Goal: Information Seeking & Learning: Find specific page/section

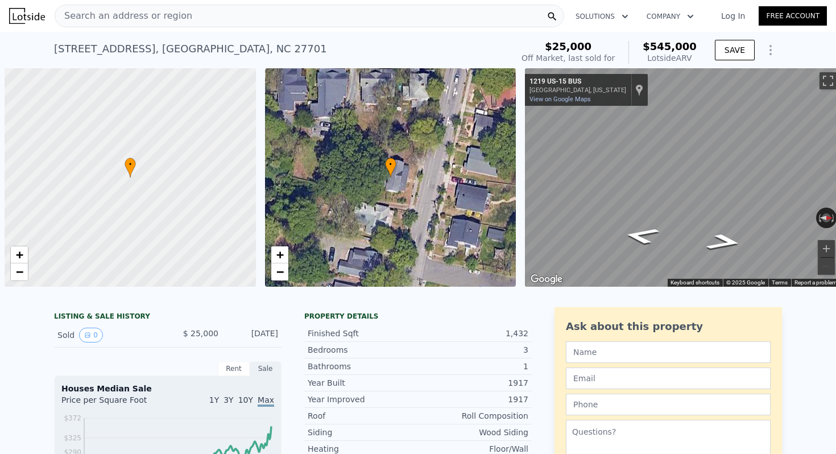
scroll to position [0, 5]
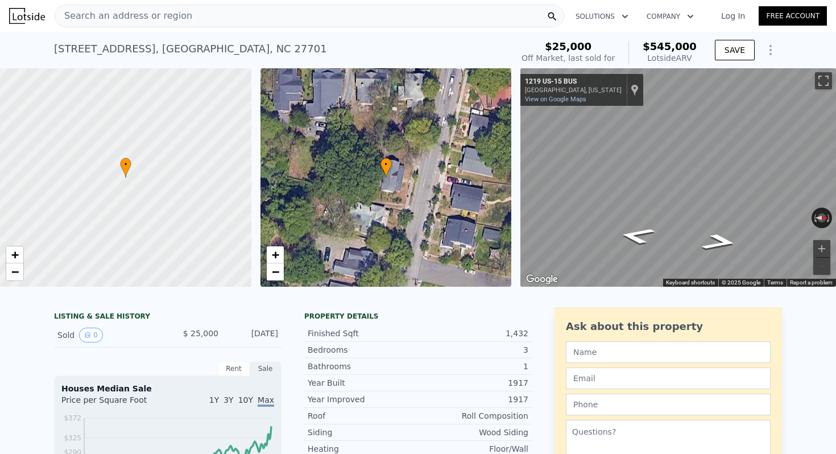
click at [178, 24] on div "Search an address or region" at bounding box center [123, 16] width 137 height 22
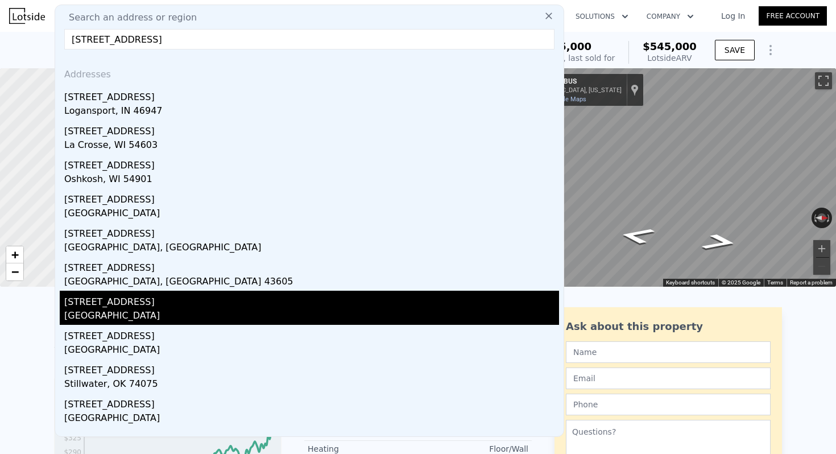
type input "[STREET_ADDRESS]"
click at [125, 309] on div "[GEOGRAPHIC_DATA]" at bounding box center [311, 317] width 495 height 16
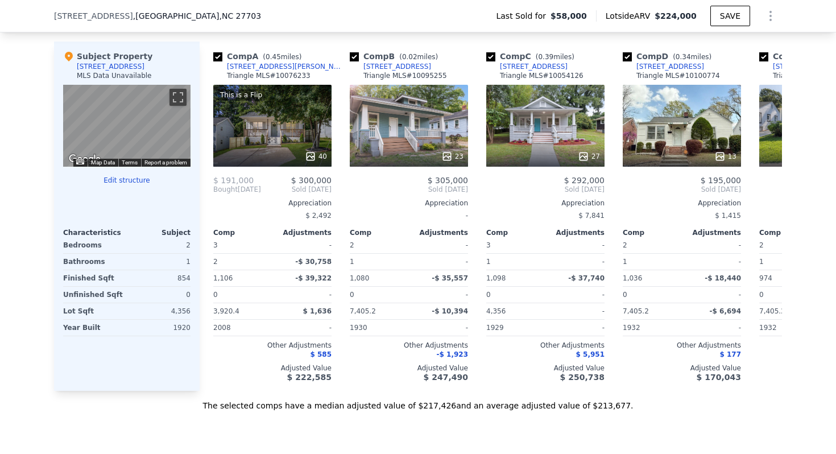
scroll to position [1133, 0]
click at [766, 189] on icon at bounding box center [768, 188] width 23 height 23
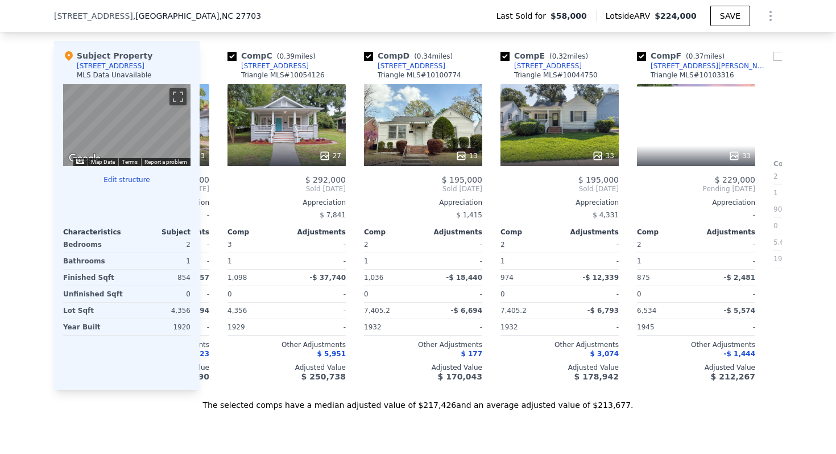
scroll to position [0, 273]
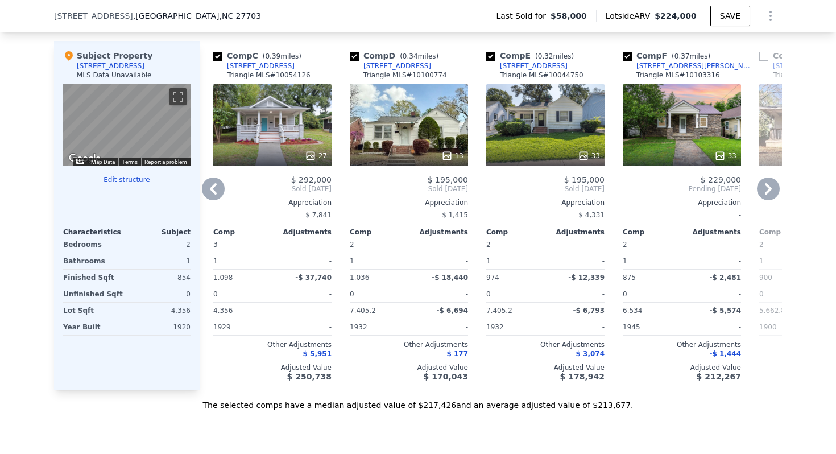
click at [766, 189] on icon at bounding box center [768, 188] width 23 height 23
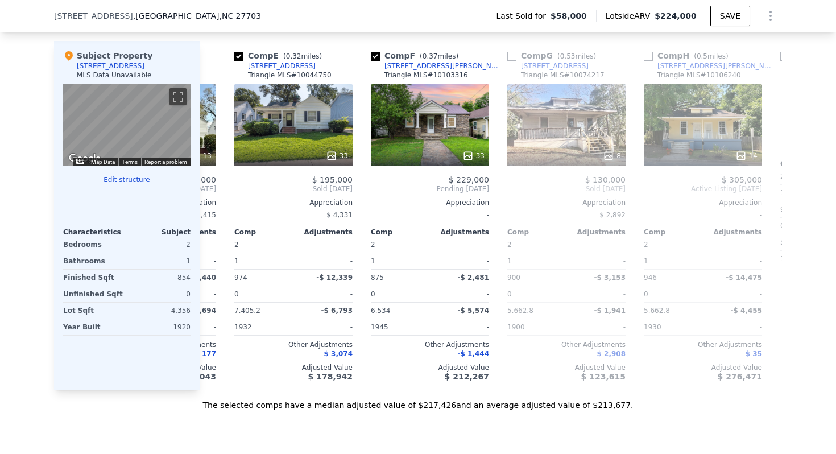
scroll to position [0, 546]
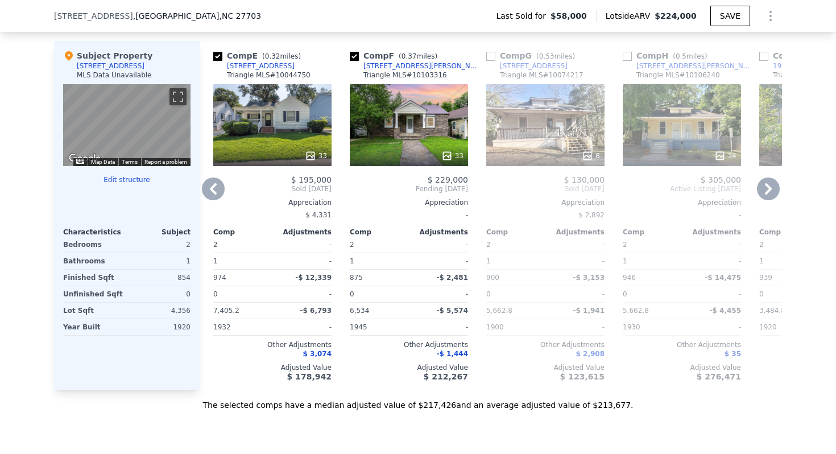
click at [202, 191] on icon at bounding box center [213, 188] width 23 height 23
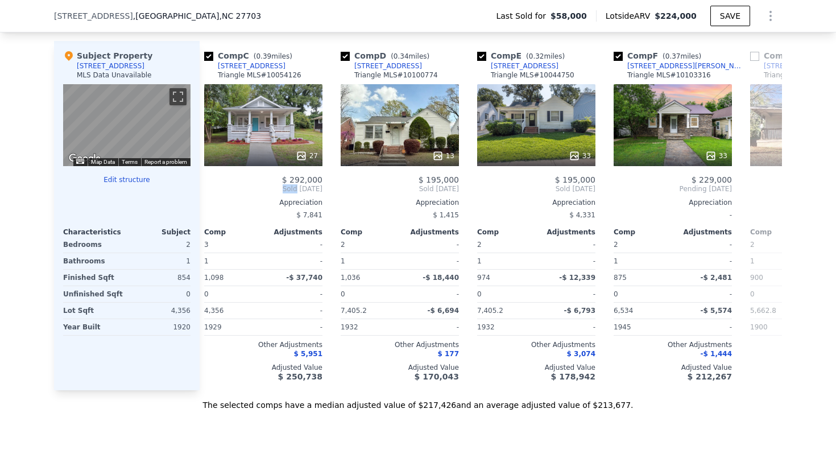
click at [202, 191] on div "Comp A ( 0.45 miles) [STREET_ADDRESS][PERSON_NAME] MLS # 10076233 This is a Fli…" at bounding box center [491, 215] width 582 height 349
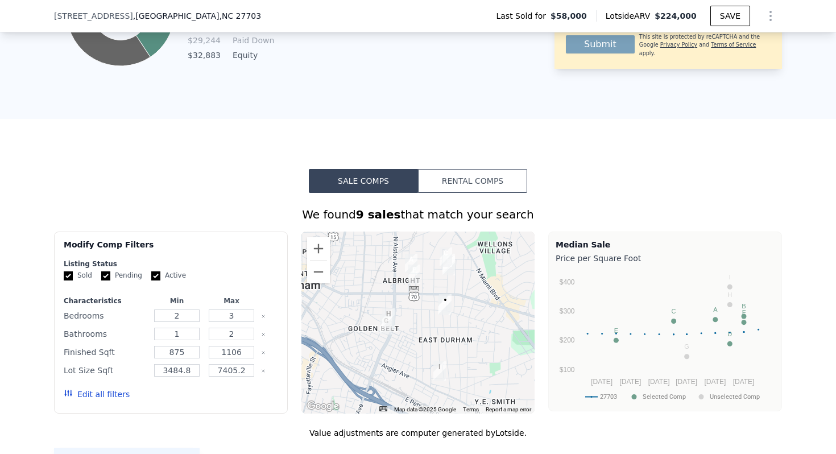
scroll to position [686, 0]
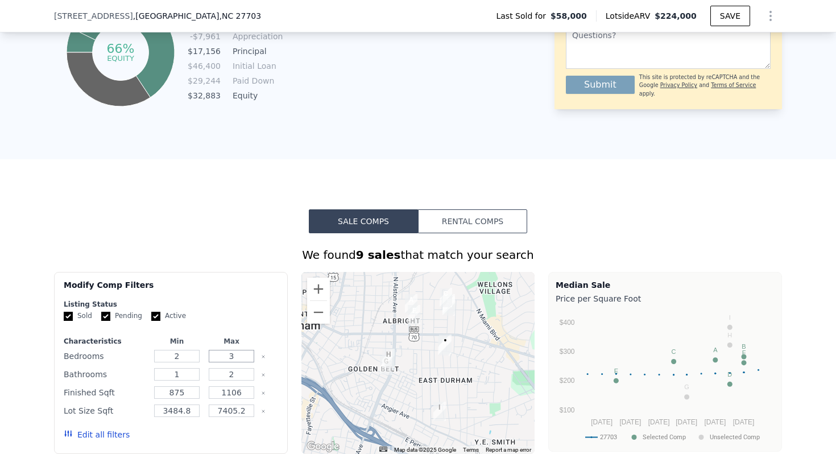
click at [238, 357] on input "3" at bounding box center [231, 356] width 45 height 13
click at [184, 357] on input "2" at bounding box center [176, 356] width 45 height 13
type input "3"
click at [241, 376] on input "2" at bounding box center [231, 374] width 45 height 13
click at [189, 375] on input "1" at bounding box center [176, 374] width 45 height 13
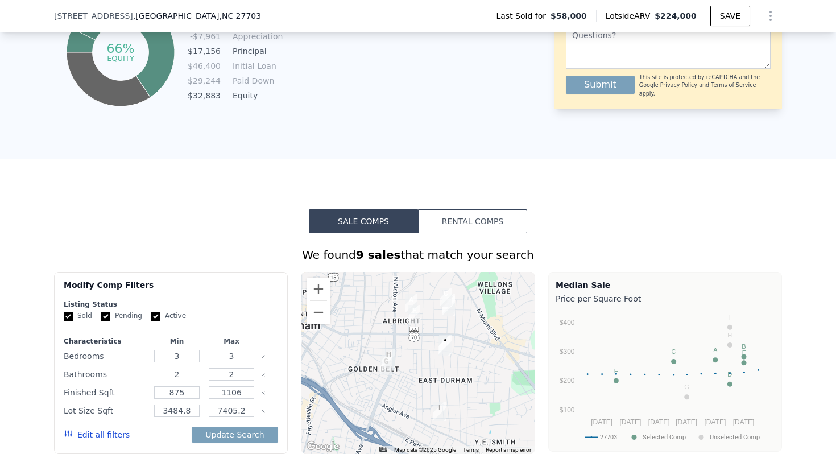
type input "2"
click at [250, 435] on button "Update Search" at bounding box center [235, 435] width 86 height 16
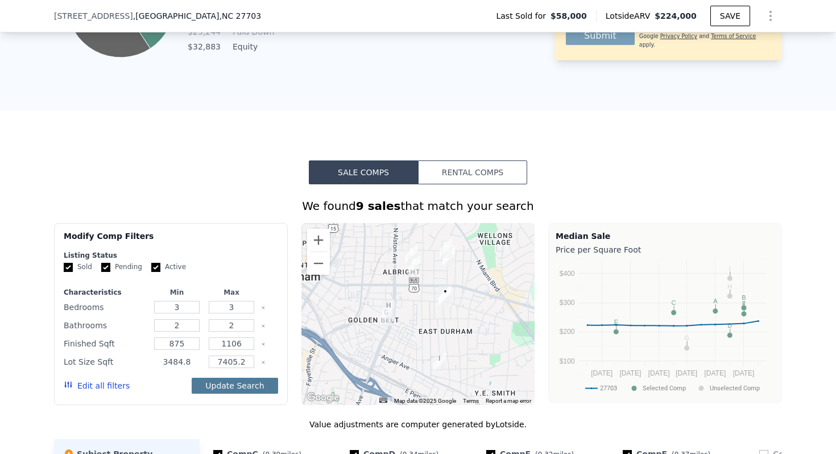
scroll to position [748, 0]
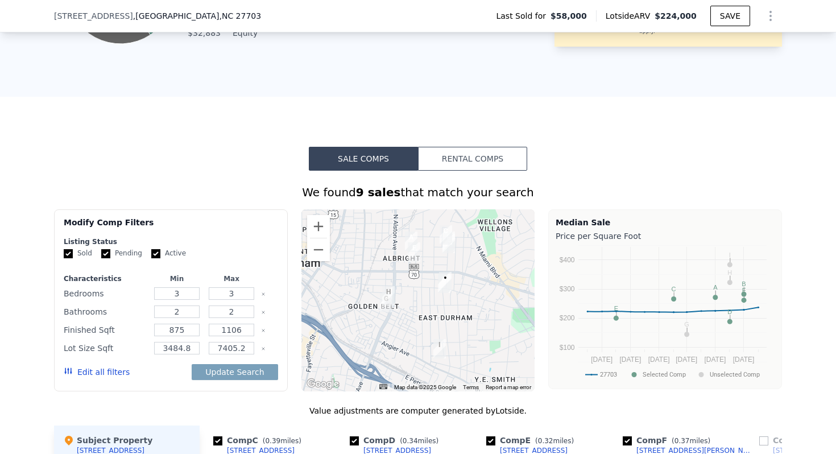
click at [251, 371] on button "Update Search" at bounding box center [235, 372] width 86 height 16
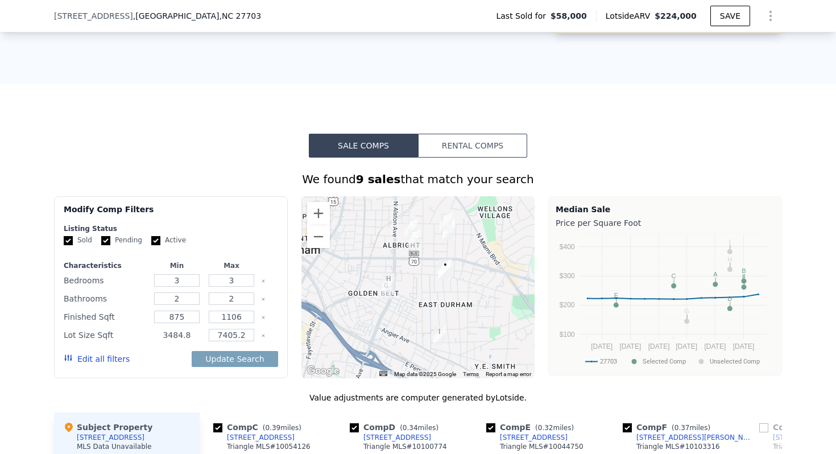
scroll to position [765, 0]
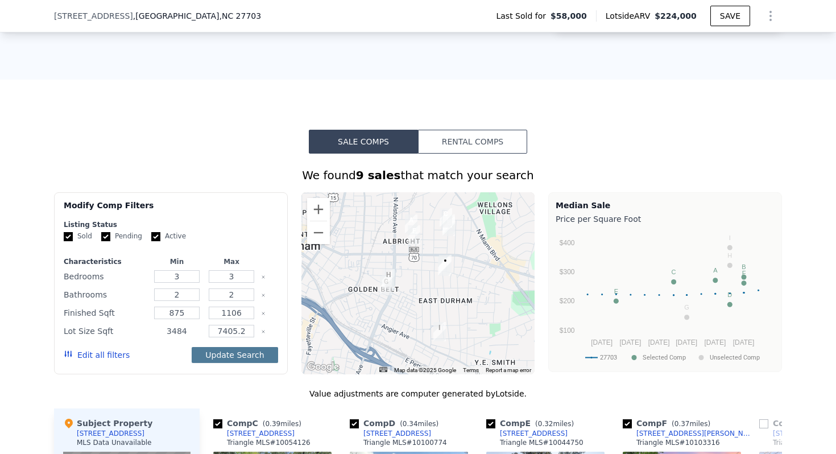
type input "3484"
click at [231, 354] on button "Update Search" at bounding box center [235, 355] width 86 height 16
type input "7405"
click at [249, 358] on button "Update Search" at bounding box center [235, 355] width 86 height 16
checkbox input "false"
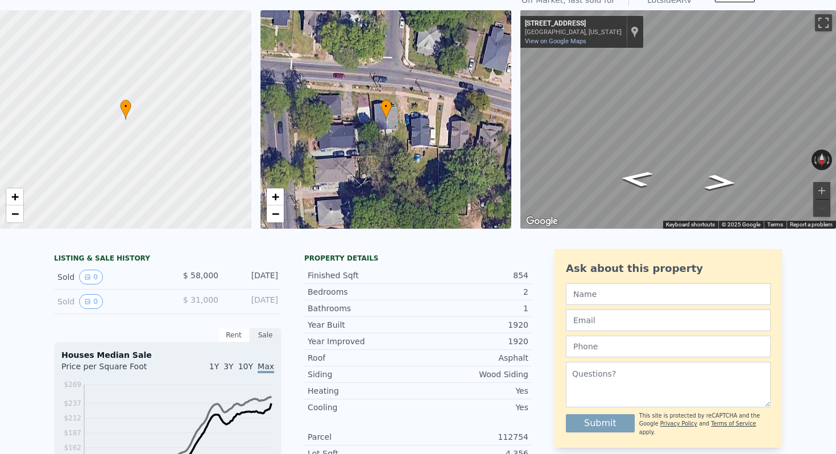
scroll to position [0, 0]
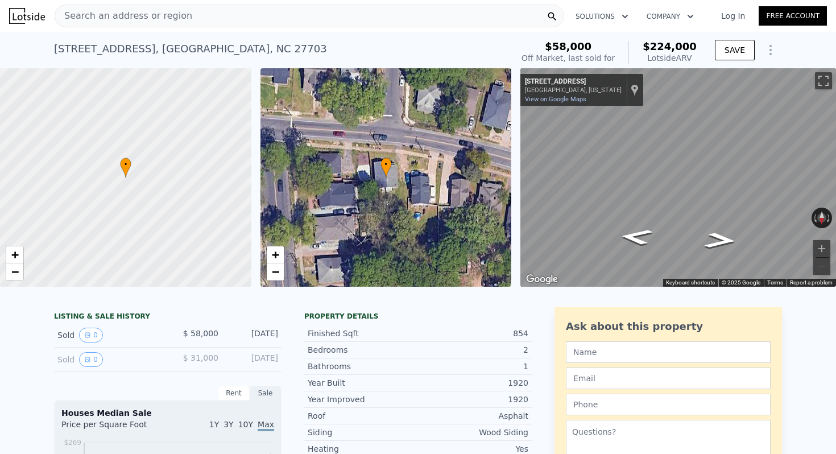
click at [772, 47] on icon "Show Options" at bounding box center [771, 50] width 14 height 14
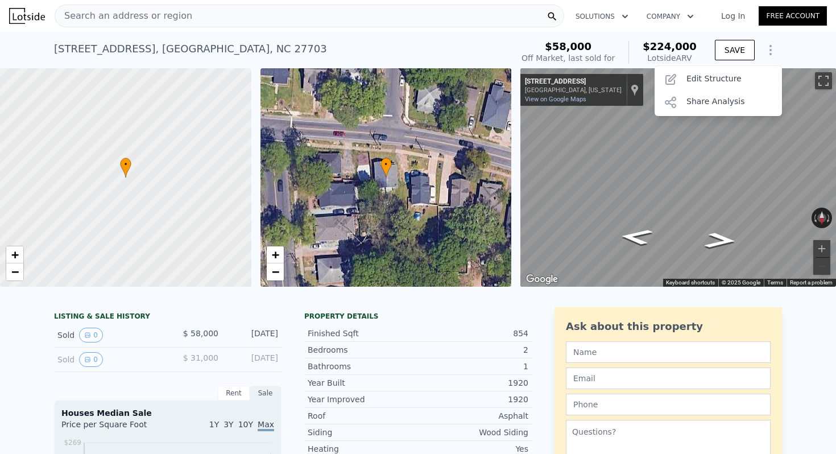
click at [734, 11] on link "Log In" at bounding box center [732, 15] width 51 height 11
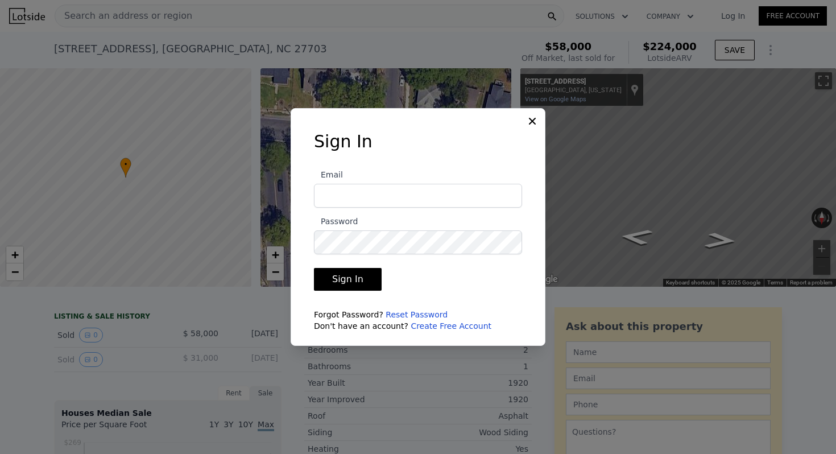
click at [353, 194] on input "Email" at bounding box center [418, 196] width 208 height 24
click at [314, 268] on button "Sign In" at bounding box center [348, 279] width 68 height 23
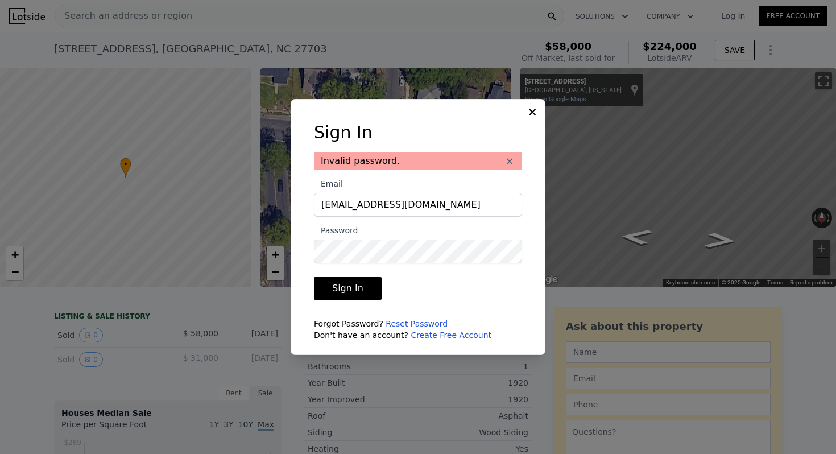
click at [371, 290] on button "Sign In" at bounding box center [348, 288] width 68 height 23
click at [340, 293] on button "Sign In" at bounding box center [348, 288] width 68 height 23
click at [345, 293] on button "Sign In" at bounding box center [348, 288] width 68 height 23
click at [366, 283] on button "Sign In" at bounding box center [348, 288] width 68 height 23
click at [365, 296] on button "Sign In" at bounding box center [348, 288] width 68 height 23
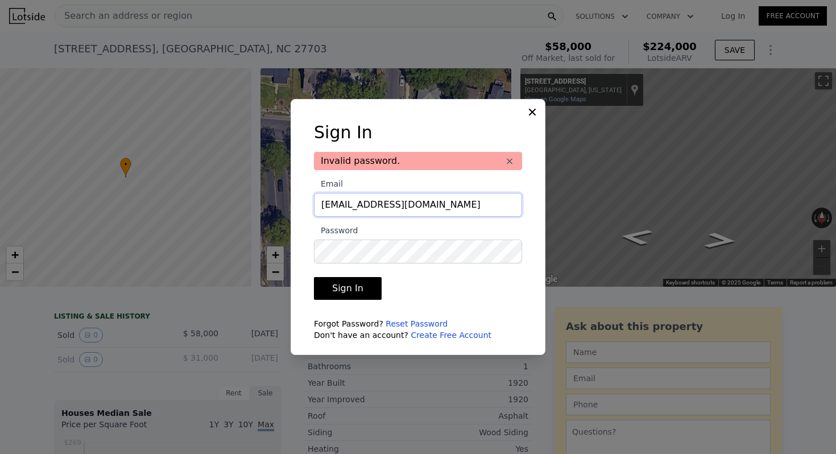
click at [324, 206] on input "[EMAIL_ADDRESS][DOMAIN_NAME]" at bounding box center [418, 205] width 208 height 24
type input "[EMAIL_ADDRESS][DOMAIN_NAME]"
click at [346, 293] on button "Sign In" at bounding box center [348, 288] width 68 height 23
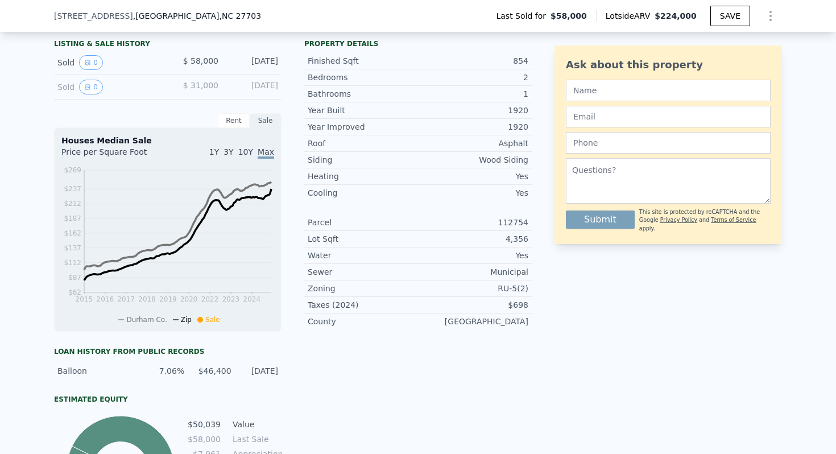
scroll to position [270, 0]
click at [673, 303] on div "Ask about this property Submit This site is protected by reCAPTCHA and the Goog…" at bounding box center [667, 280] width 227 height 492
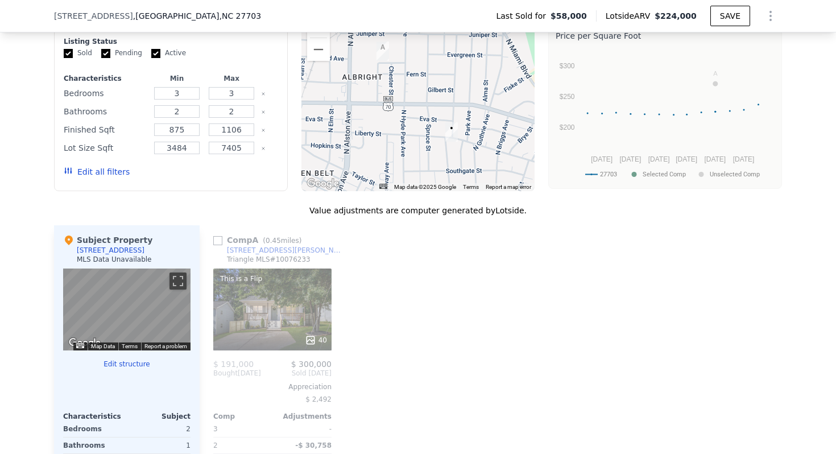
scroll to position [0, 0]
